Goal: Book appointment/travel/reservation

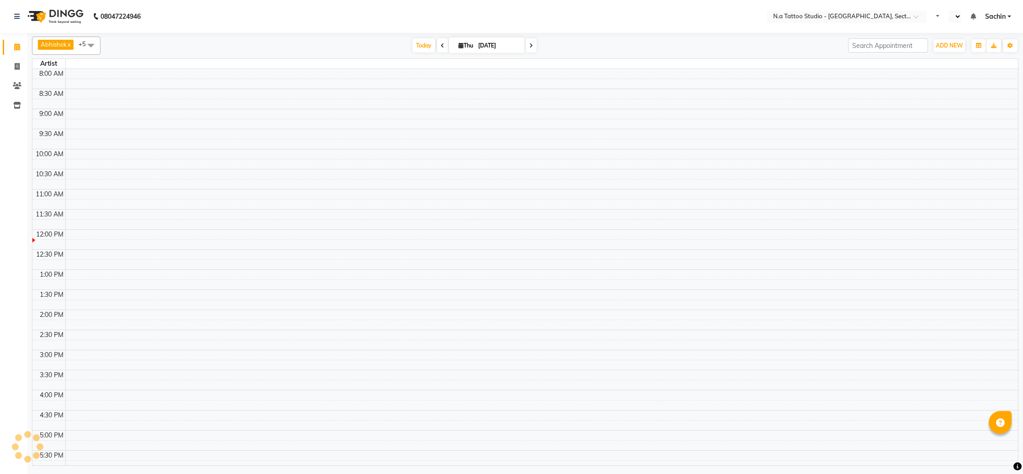
select select "en"
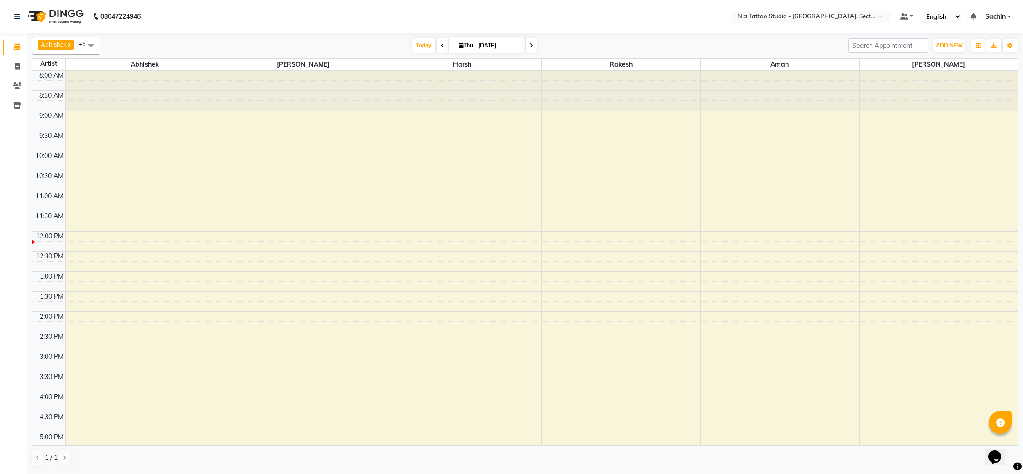
click at [528, 42] on span at bounding box center [531, 45] width 11 height 14
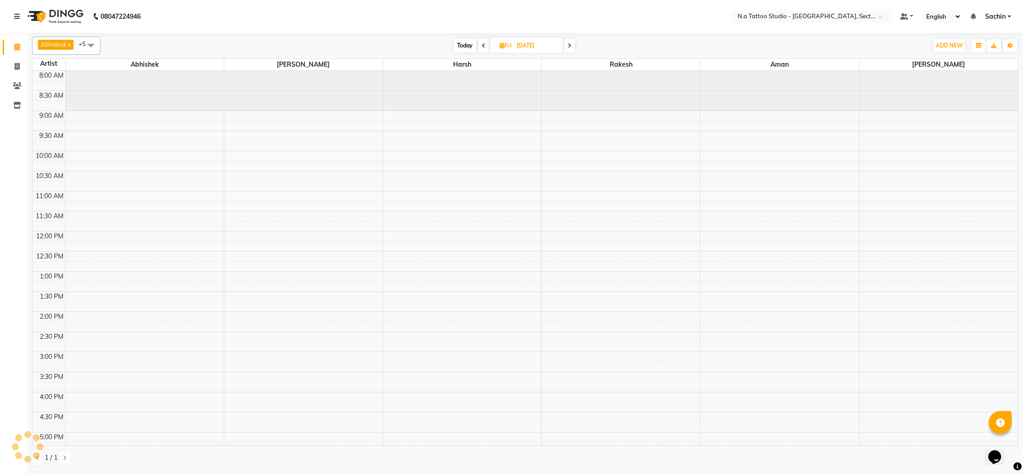
scroll to position [147, 0]
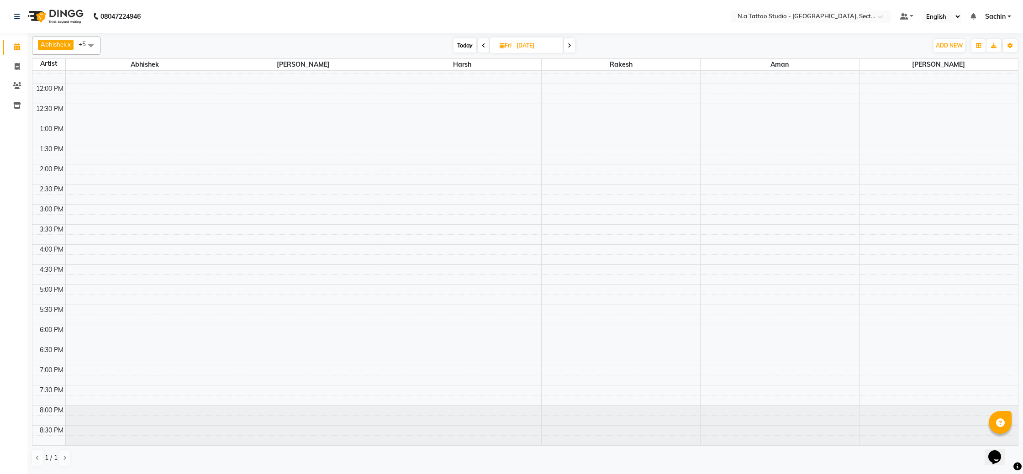
click at [564, 47] on div "[DATE] [DATE]" at bounding box center [513, 46] width 123 height 14
click at [568, 47] on icon at bounding box center [570, 45] width 4 height 5
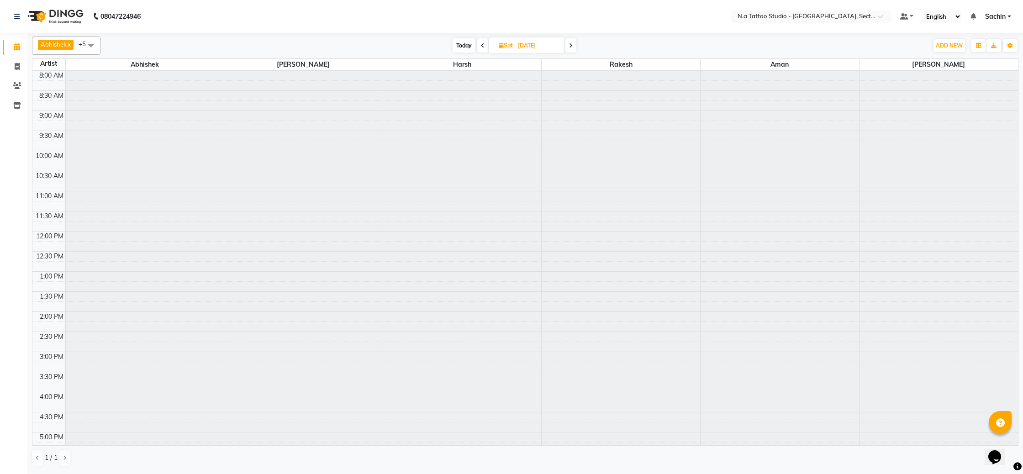
click at [568, 47] on span at bounding box center [570, 45] width 11 height 14
type input "[DATE]"
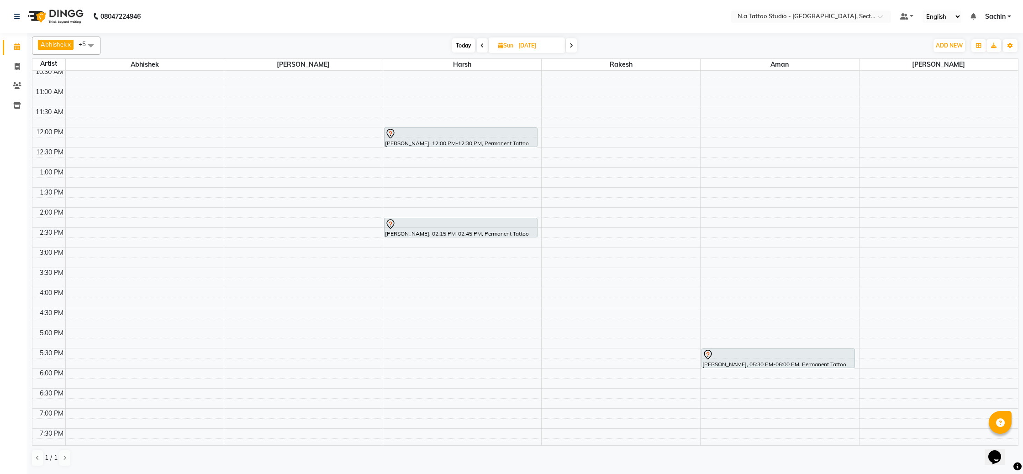
scroll to position [105, 0]
click at [931, 389] on div "8:00 AM 8:30 AM 9:00 AM 9:30 AM 10:00 AM 10:30 AM 11:00 AM 11:30 AM 12:00 PM 12…" at bounding box center [524, 227] width 985 height 522
select select "84973"
select select "tentative"
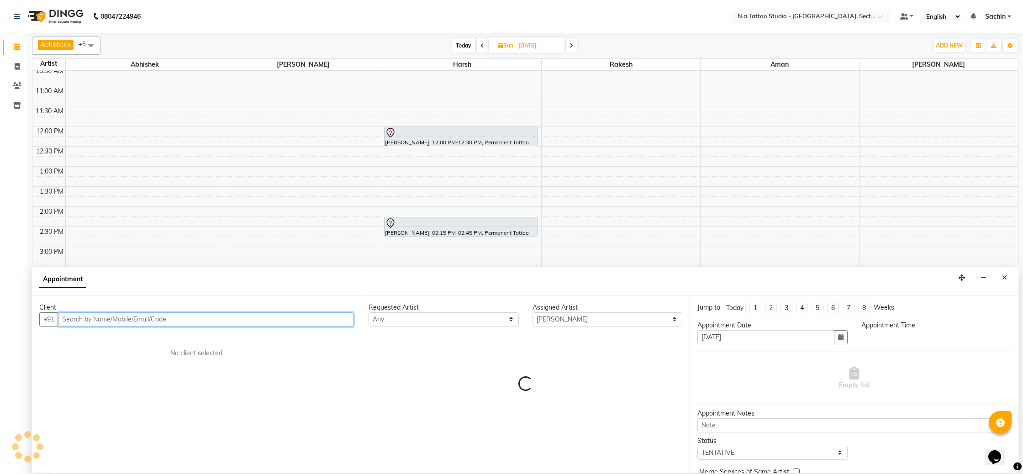
select select "1110"
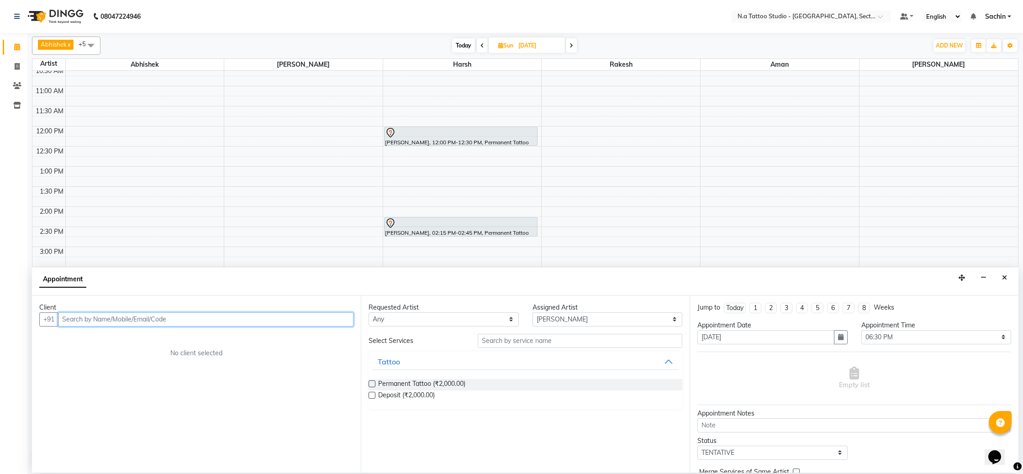
paste input "9650645638"
type input "9650645638"
click at [341, 324] on button "Add Client" at bounding box center [335, 319] width 38 height 14
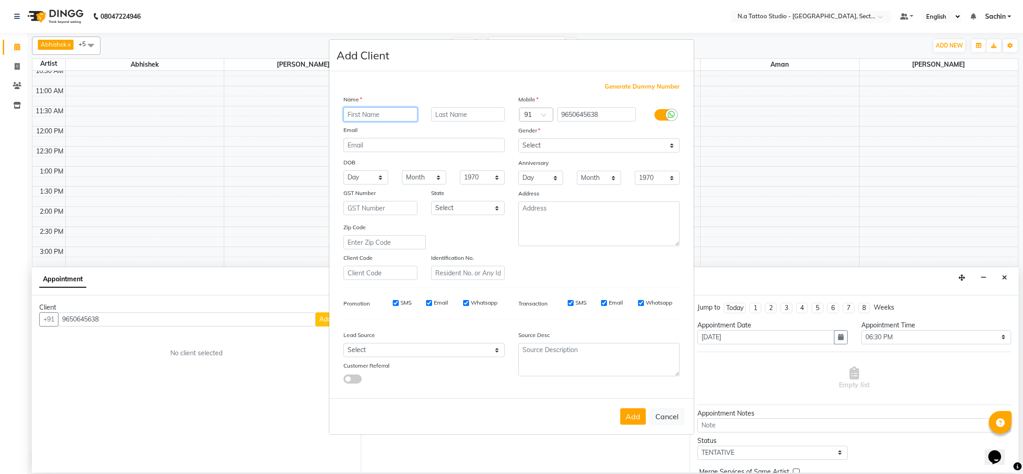
paste input "Deep [PERSON_NAME]"
type input "Deep [PERSON_NAME]"
paste input "[EMAIL_ADDRESS][DOMAIN_NAME]"
type input "[EMAIL_ADDRESS][DOMAIN_NAME]"
click at [589, 141] on select "Select [DEMOGRAPHIC_DATA] [DEMOGRAPHIC_DATA] Other Prefer Not To Say" at bounding box center [598, 145] width 161 height 14
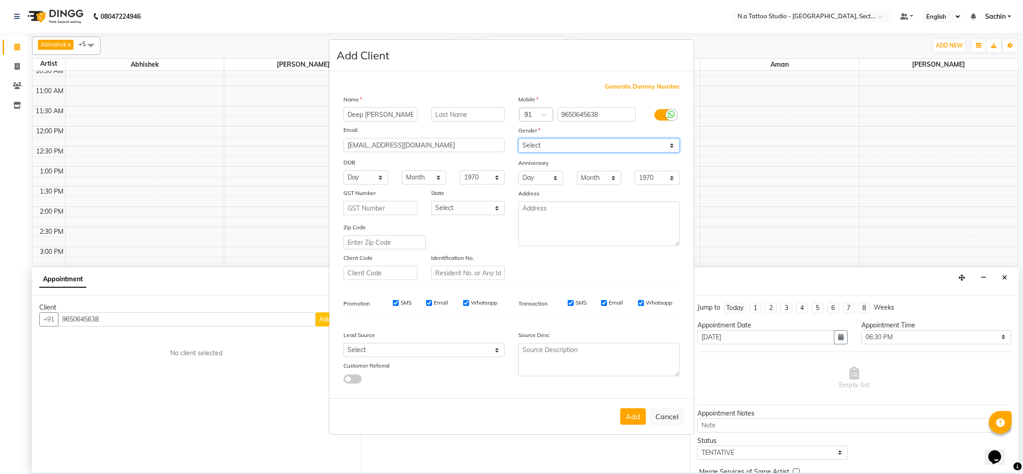
select select "[DEMOGRAPHIC_DATA]"
click at [518, 138] on select "Select [DEMOGRAPHIC_DATA] [DEMOGRAPHIC_DATA] Other Prefer Not To Say" at bounding box center [598, 145] width 161 height 14
drag, startPoint x: 626, startPoint y: 416, endPoint x: 607, endPoint y: 415, distance: 18.3
click at [625, 416] on button "Add" at bounding box center [633, 416] width 26 height 16
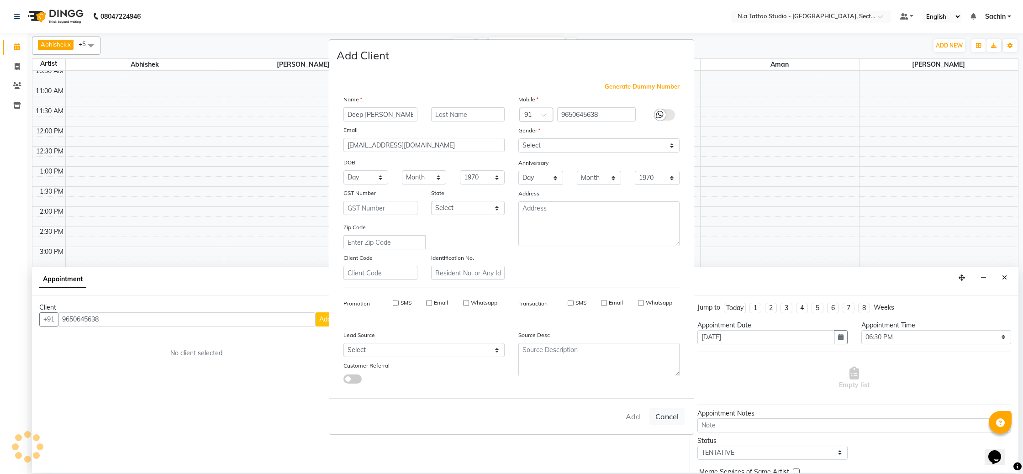
type input "96******38"
select select
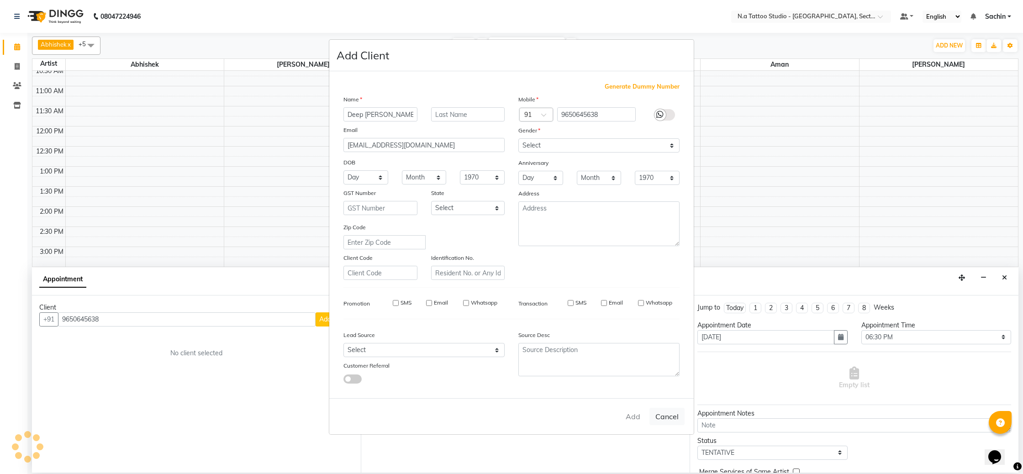
select select
checkbox input "false"
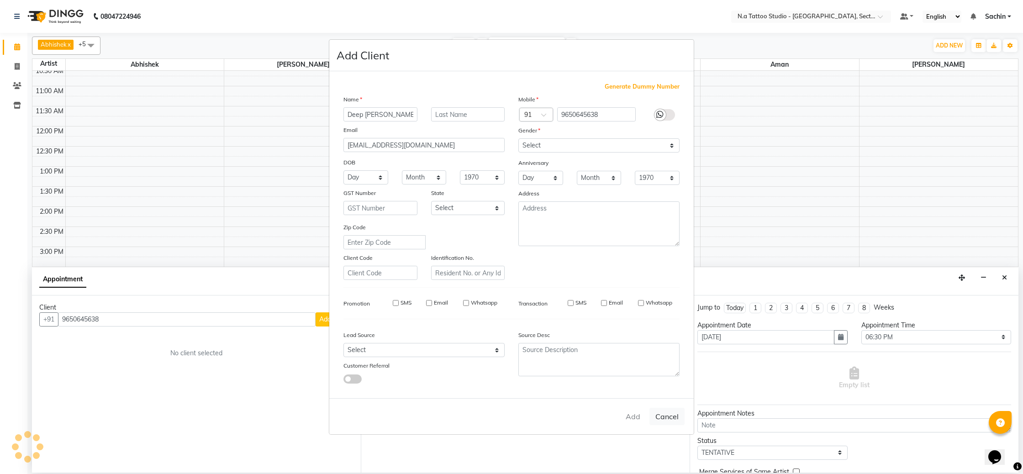
checkbox input "false"
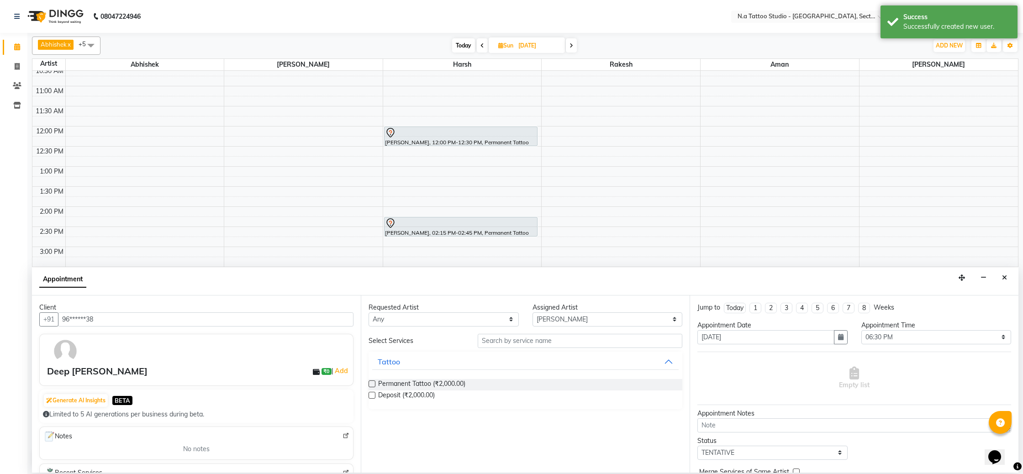
drag, startPoint x: 407, startPoint y: 385, endPoint x: 416, endPoint y: 377, distance: 11.6
click at [407, 385] on span "Permanent Tattoo (₹2,000.00)" at bounding box center [421, 384] width 87 height 11
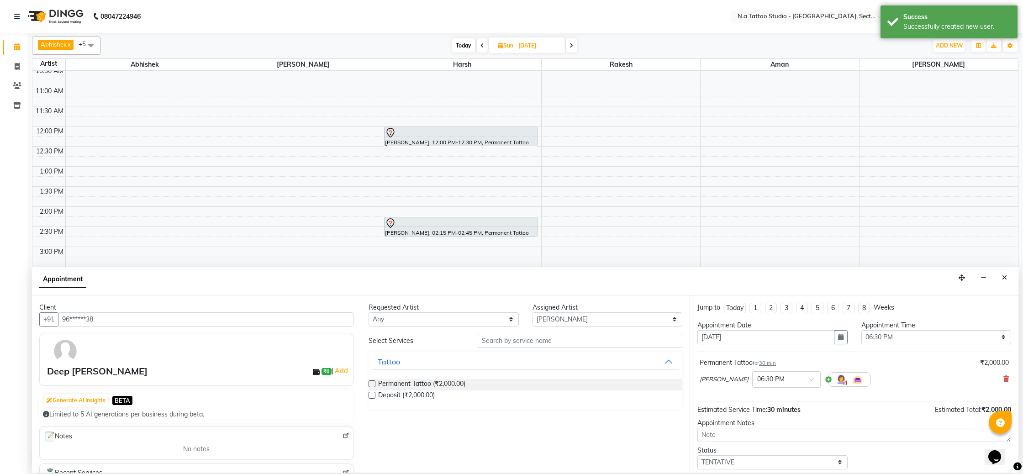
click at [371, 380] on label at bounding box center [371, 383] width 7 height 7
click at [371, 382] on input "checkbox" at bounding box center [371, 385] width 6 height 6
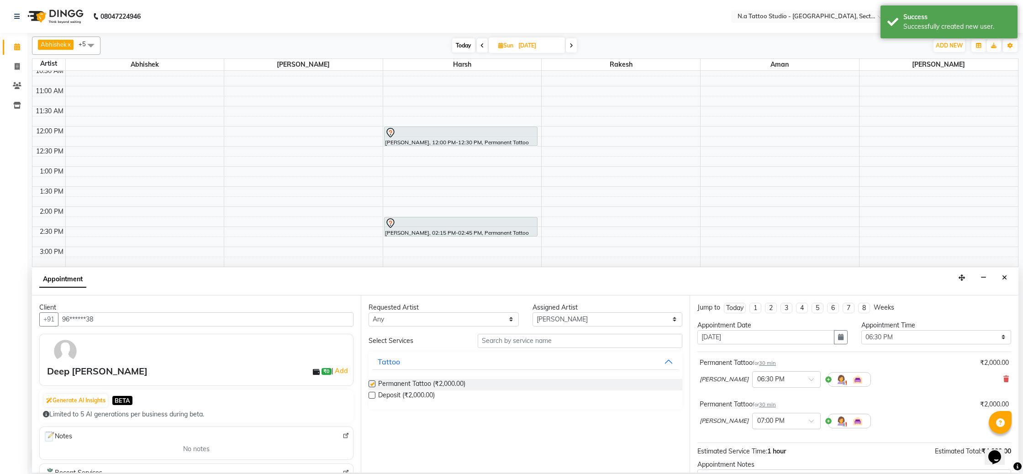
checkbox input "false"
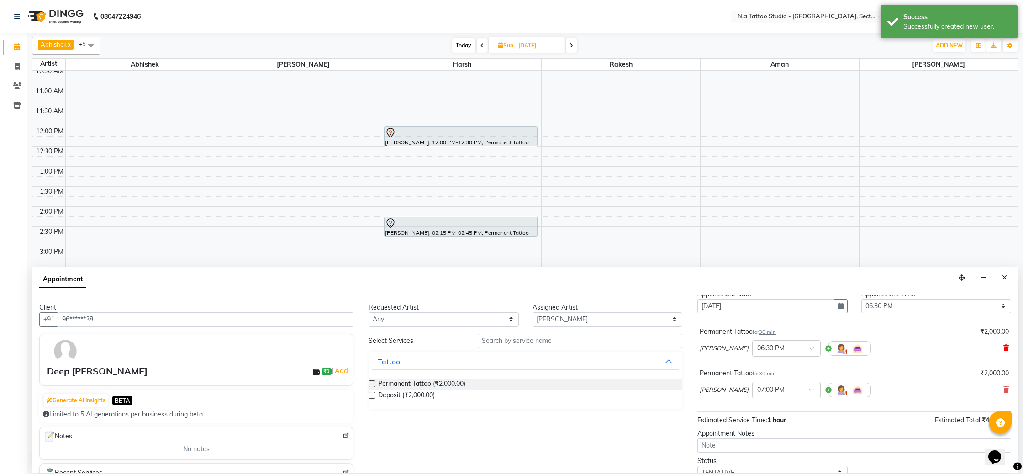
click at [1007, 350] on icon at bounding box center [1005, 348] width 5 height 6
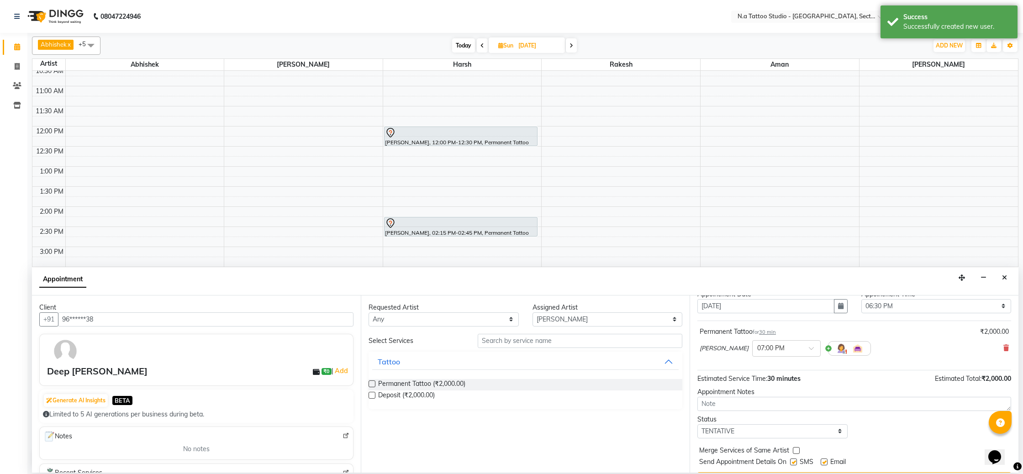
scroll to position [54, 0]
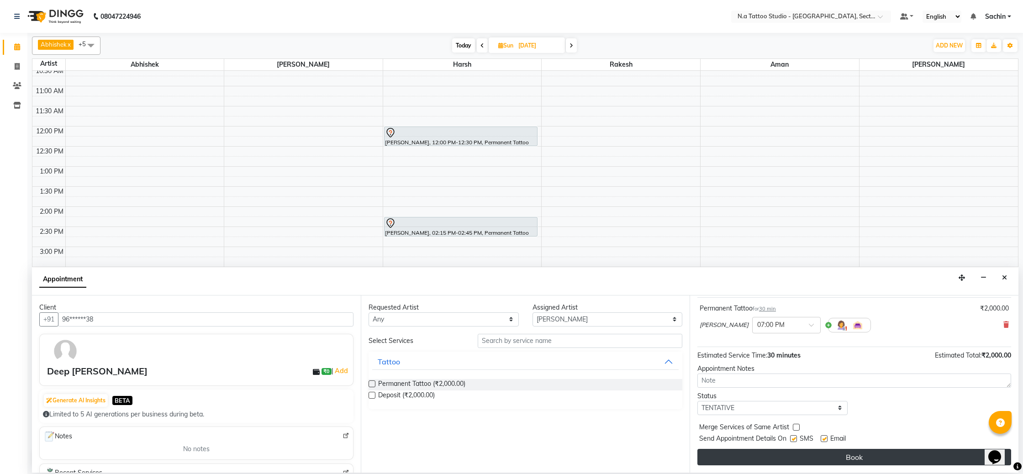
click at [898, 460] on button "Book" at bounding box center [854, 457] width 314 height 16
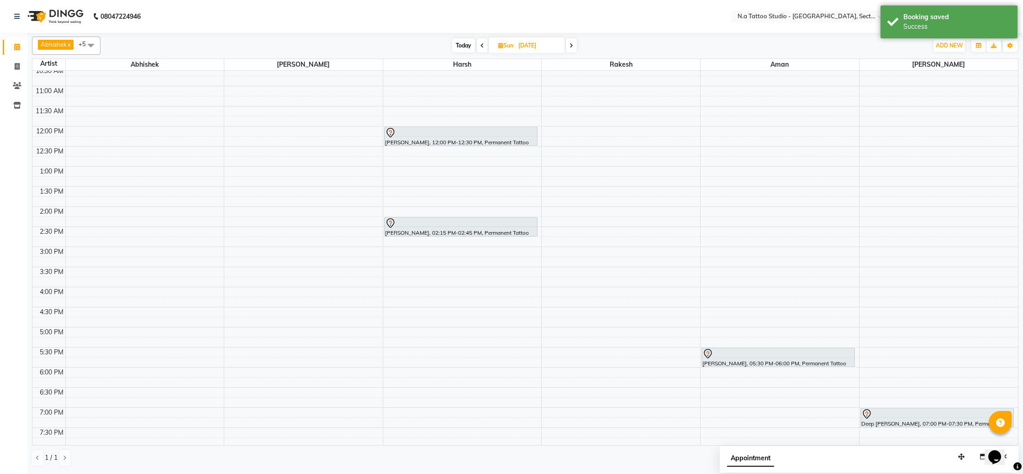
click at [545, 44] on input "[DATE]" at bounding box center [539, 46] width 46 height 14
select select "9"
select select "2025"
click at [371, 18] on nav "08047224946 Select Location × N.a Tattoo Studio - [GEOGRAPHIC_DATA], Sector 18 …" at bounding box center [511, 16] width 1023 height 33
